Goal: Check status: Check status

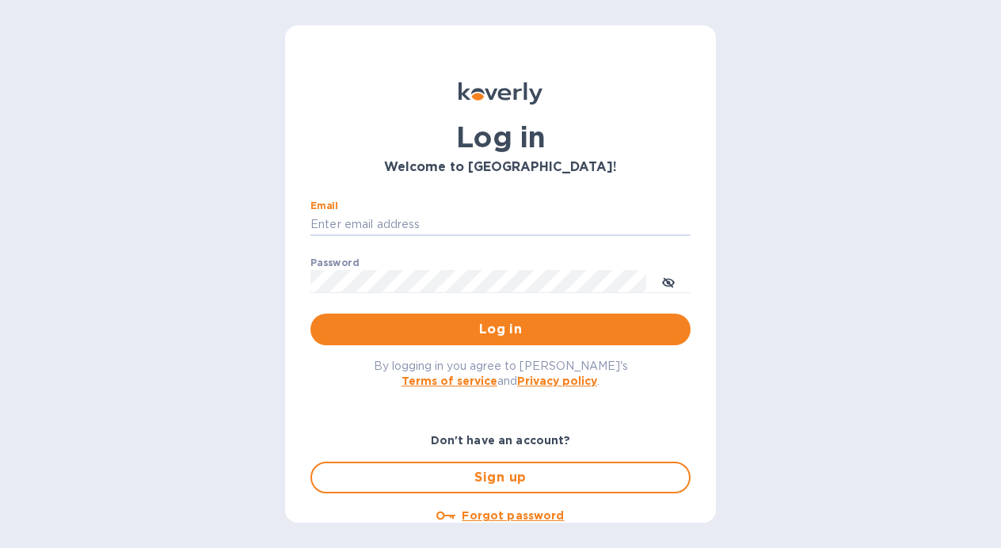
type input "[EMAIL_ADDRESS][DOMAIN_NAME]"
click at [497, 329] on button "Log in" at bounding box center [500, 329] width 380 height 32
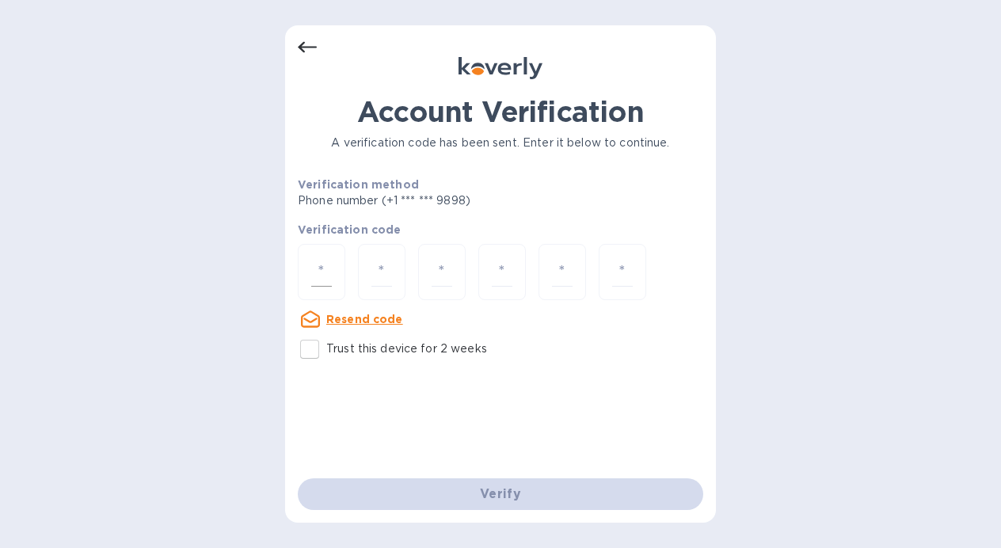
click at [325, 268] on input "number" at bounding box center [321, 271] width 21 height 29
type input "2"
type input "6"
type input "9"
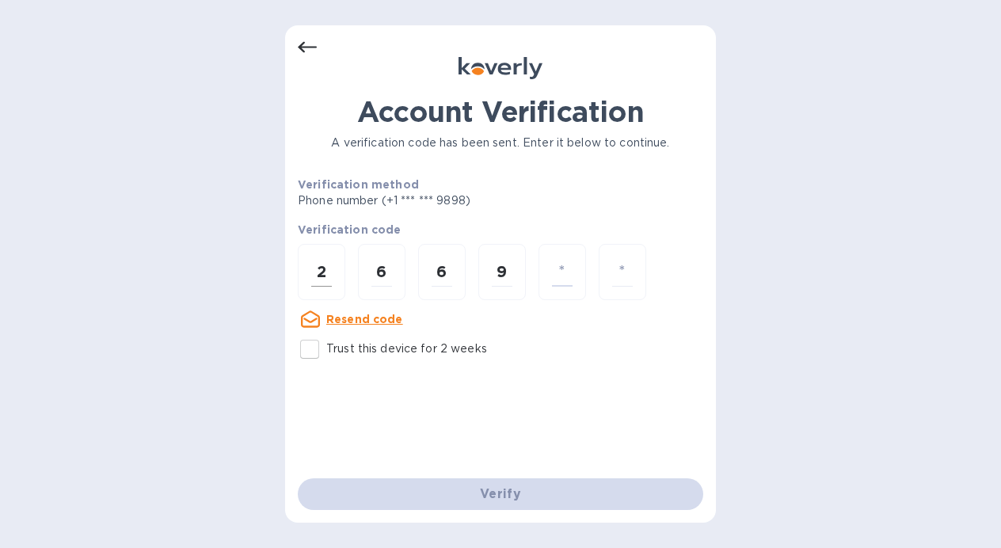
type input "3"
type input "8"
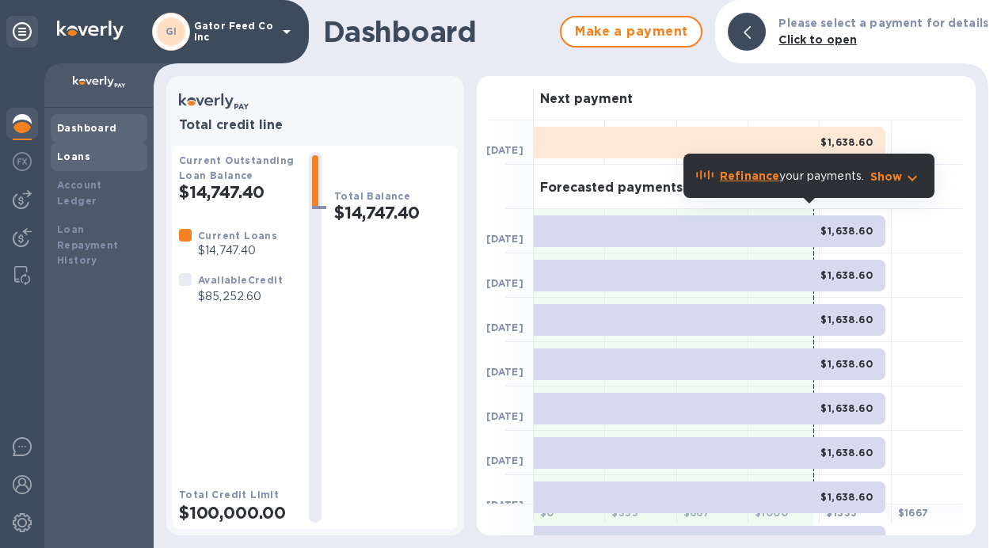
click at [87, 159] on div "Loans" at bounding box center [99, 157] width 84 height 16
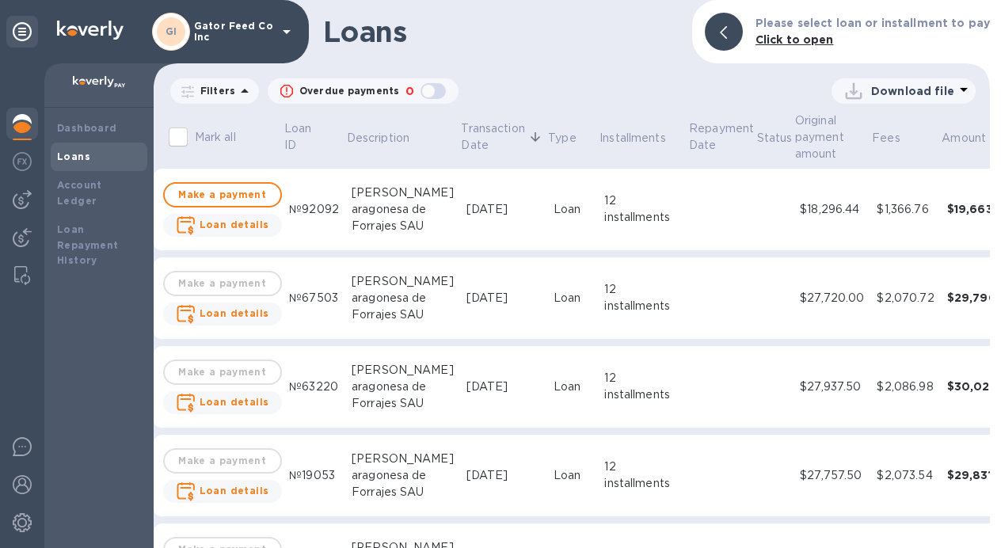
scroll to position [1, 3]
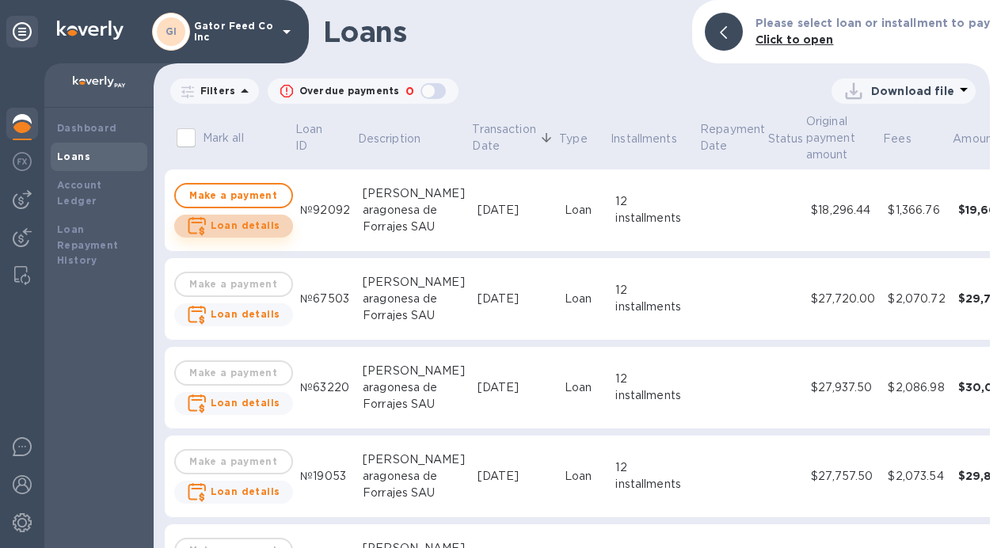
click at [241, 226] on b "Loan details" at bounding box center [246, 225] width 70 height 12
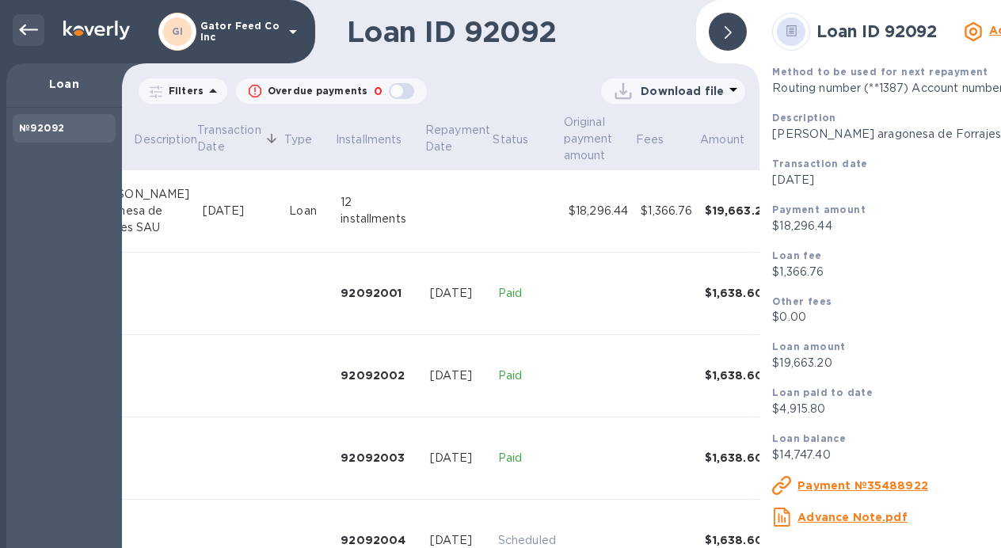
click at [23, 30] on icon at bounding box center [28, 30] width 19 height 11
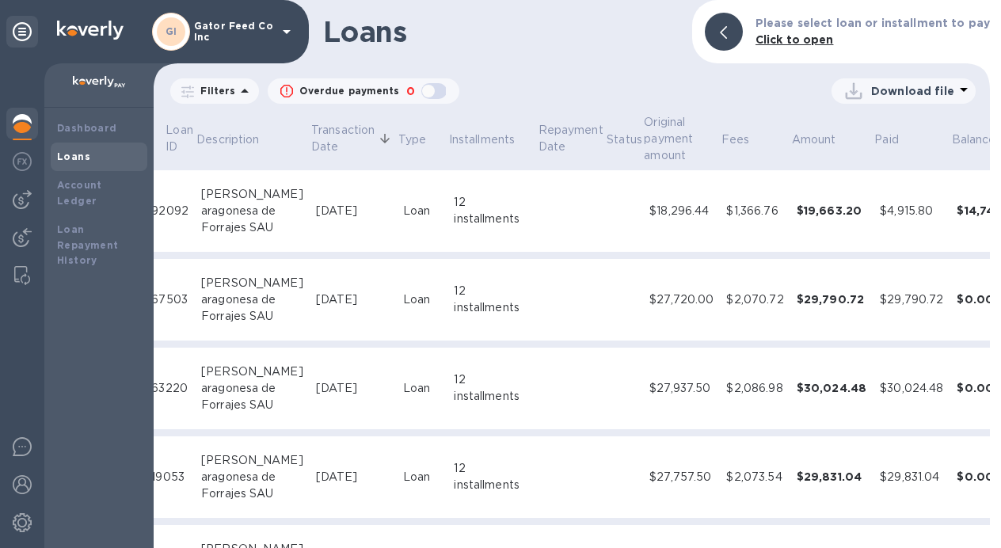
scroll to position [0, 108]
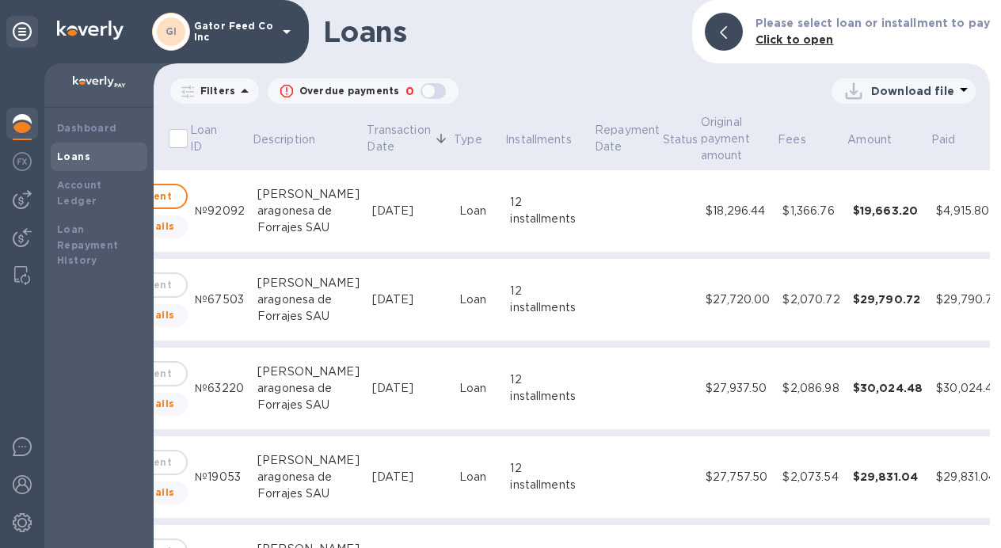
click at [593, 213] on td at bounding box center [627, 211] width 68 height 82
